Goal: Task Accomplishment & Management: Manage account settings

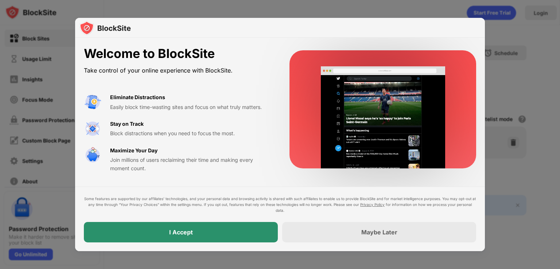
click at [244, 230] on div "I Accept" at bounding box center [181, 232] width 194 height 20
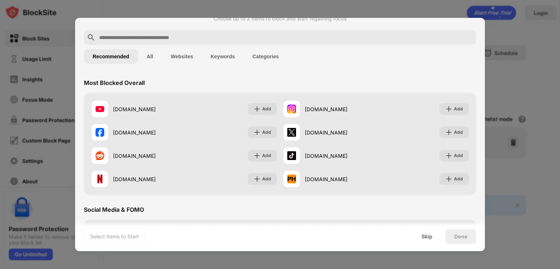
scroll to position [219, 0]
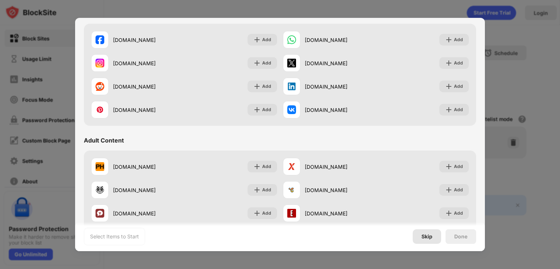
click at [428, 232] on div "Skip" at bounding box center [427, 236] width 28 height 15
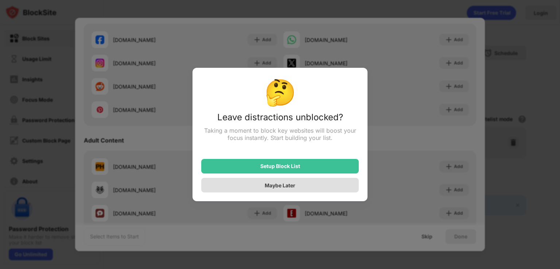
click at [283, 187] on div "Maybe Later" at bounding box center [280, 185] width 31 height 6
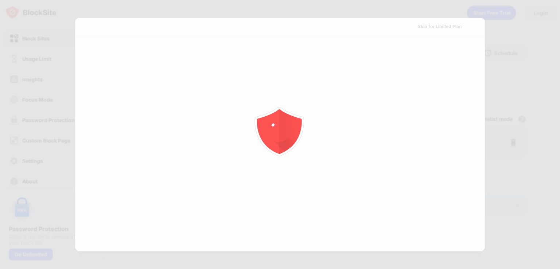
scroll to position [0, 0]
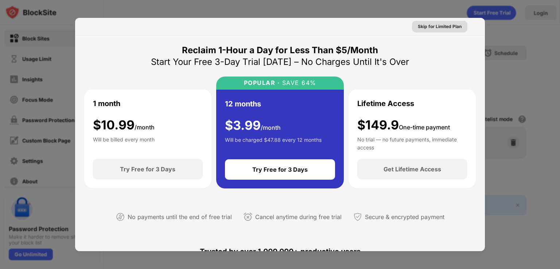
click at [431, 26] on div "Skip for Limited Plan" at bounding box center [440, 26] width 44 height 7
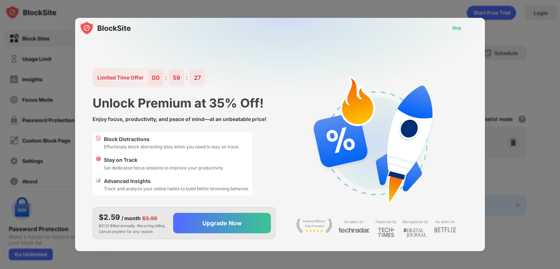
click at [455, 29] on div "Skip" at bounding box center [456, 27] width 9 height 7
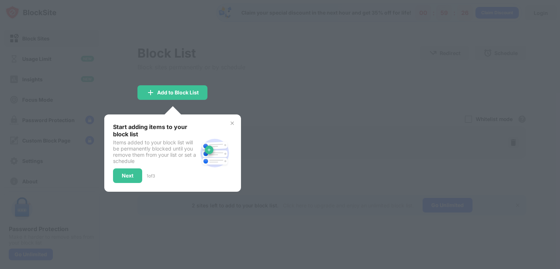
click at [231, 120] on img at bounding box center [232, 123] width 6 height 6
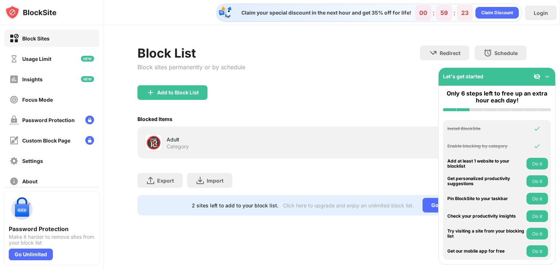
click at [156, 120] on div "Blocked Items" at bounding box center [154, 119] width 35 height 6
click at [178, 144] on div "Category" at bounding box center [178, 146] width 22 height 7
click at [175, 138] on div "Adult" at bounding box center [249, 140] width 165 height 8
click at [176, 90] on div "Add to Block List" at bounding box center [178, 93] width 42 height 6
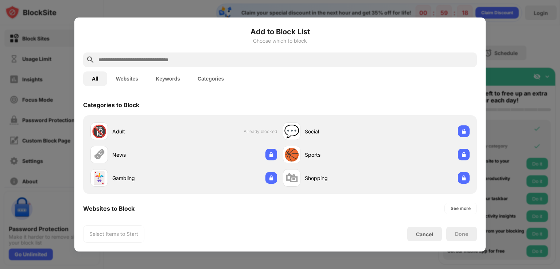
click at [157, 61] on input "text" at bounding box center [286, 59] width 376 height 9
paste input "**********"
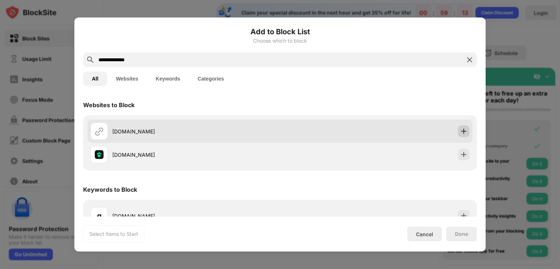
type input "**********"
click at [462, 132] on div at bounding box center [464, 131] width 12 height 12
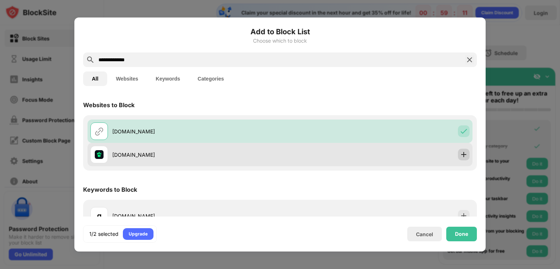
click at [460, 156] on img at bounding box center [463, 154] width 7 height 7
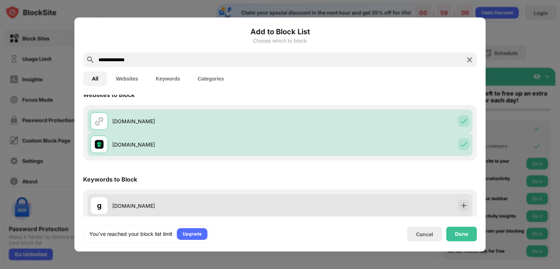
scroll to position [15, 0]
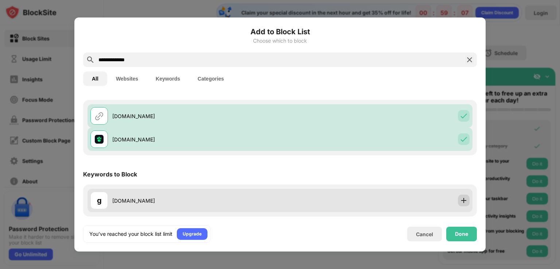
click at [460, 197] on img at bounding box center [463, 200] width 7 height 7
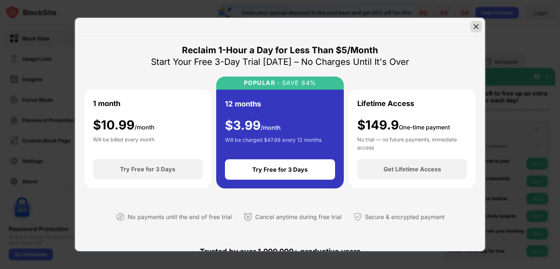
click at [474, 23] on img at bounding box center [475, 26] width 7 height 7
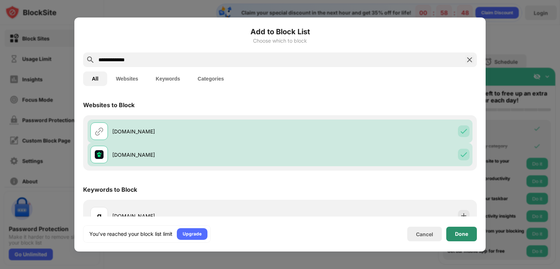
click at [462, 234] on div "Done" at bounding box center [461, 234] width 13 height 6
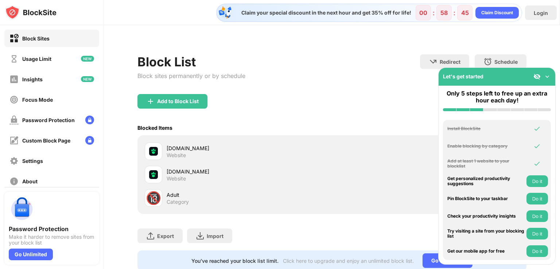
scroll to position [27, 0]
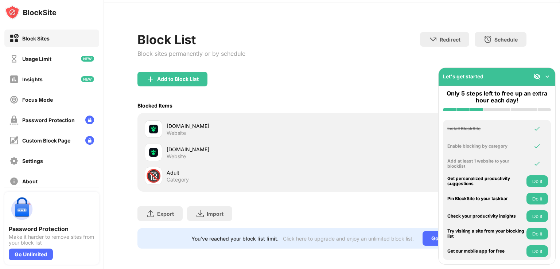
click at [549, 76] on img at bounding box center [547, 76] width 7 height 7
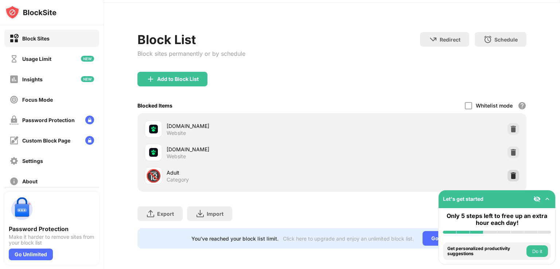
click at [510, 172] on img at bounding box center [513, 175] width 7 height 7
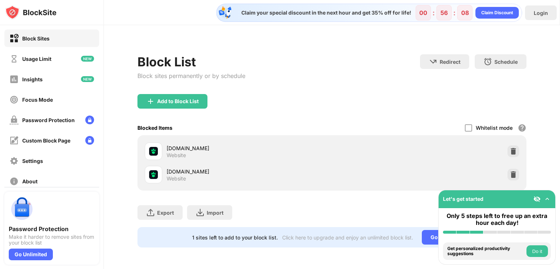
scroll to position [0, 0]
click at [548, 196] on img at bounding box center [547, 198] width 7 height 7
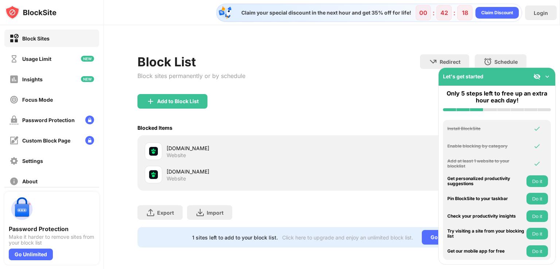
click at [545, 73] on img at bounding box center [547, 76] width 7 height 7
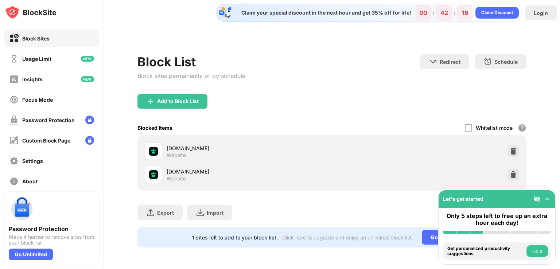
click at [538, 195] on img at bounding box center [536, 198] width 7 height 7
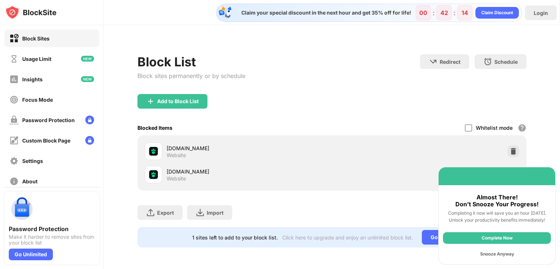
click at [377, 191] on div "Export Export Files (for websites items only) Import Import Files (for websites…" at bounding box center [331, 209] width 389 height 36
click at [497, 258] on div "Snooze Anyway" at bounding box center [497, 254] width 108 height 12
